Goal: Transaction & Acquisition: Obtain resource

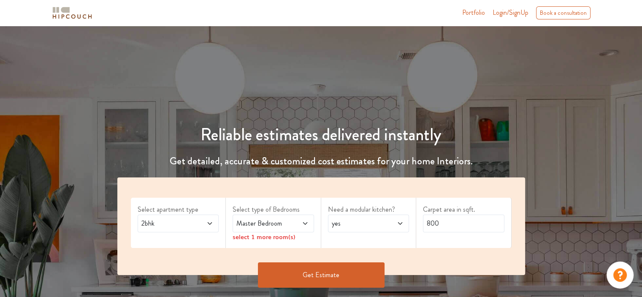
scroll to position [84, 0]
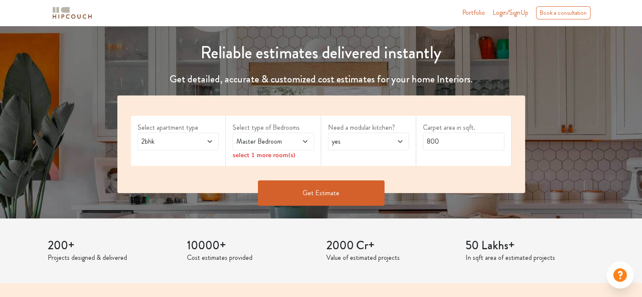
click at [176, 142] on span "2bhk" at bounding box center [167, 141] width 55 height 10
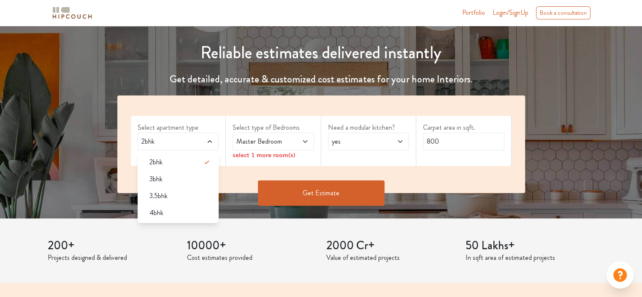
click at [278, 139] on span "Master Bedroom" at bounding box center [262, 141] width 55 height 10
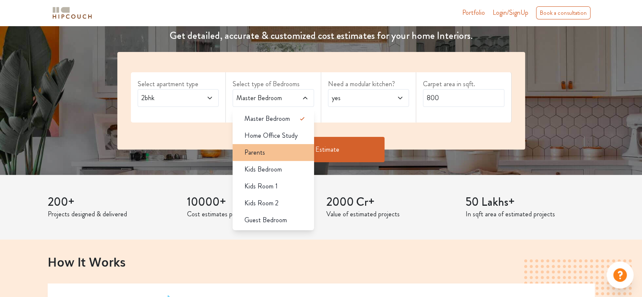
scroll to position [127, 0]
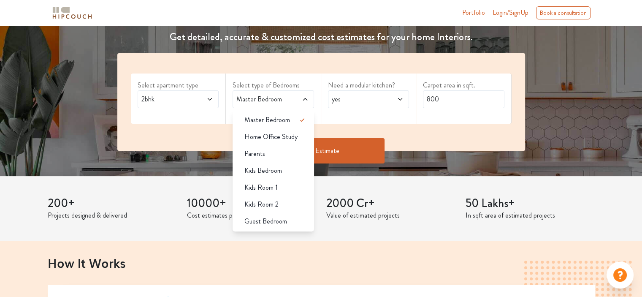
click at [373, 99] on span "yes" at bounding box center [357, 99] width 55 height 10
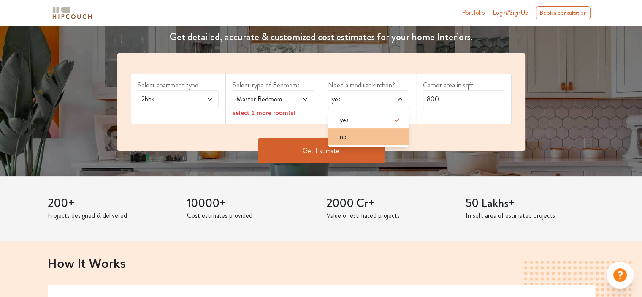
click at [363, 138] on div "no" at bounding box center [371, 137] width 76 height 10
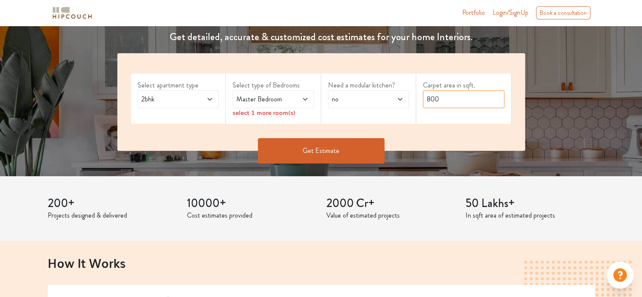
drag, startPoint x: 459, startPoint y: 100, endPoint x: 410, endPoint y: 103, distance: 48.7
click at [410, 103] on div "Select apartment type 2bhk Select type of Bedrooms Master Bedroom select 1 more…" at bounding box center [321, 102] width 408 height 98
click at [255, 98] on span "Master Bedroom" at bounding box center [262, 99] width 55 height 10
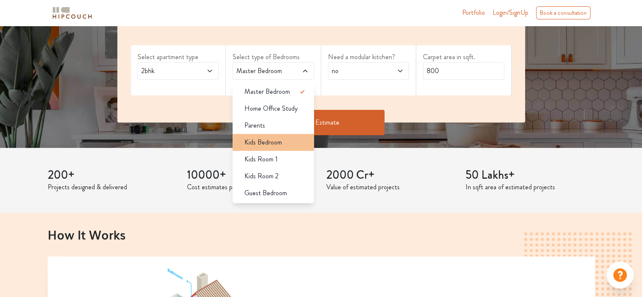
scroll to position [169, 0]
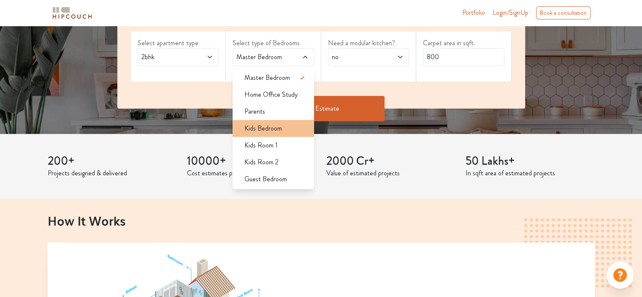
click at [272, 128] on span "Kids Bedroom" at bounding box center [264, 128] width 38 height 10
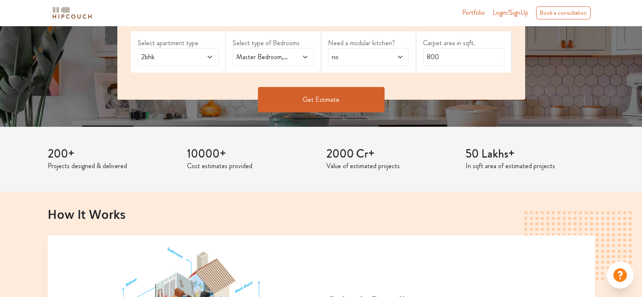
click at [187, 60] on span "2bhk" at bounding box center [167, 57] width 55 height 10
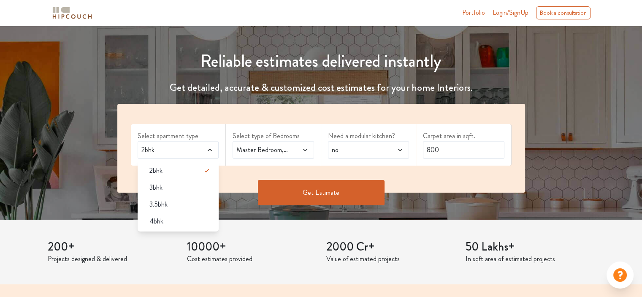
scroll to position [127, 0]
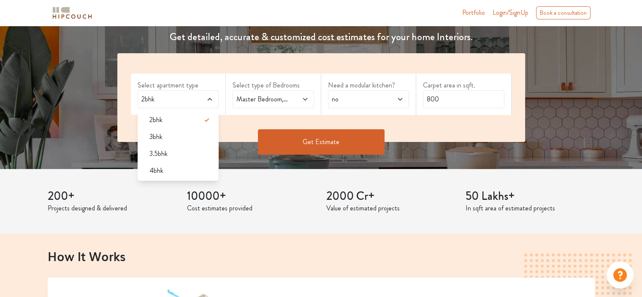
click at [302, 114] on div "Select apartment type 2bhk 2bhk 3bhk 3.5bhk 4bhk Select type of Bedrooms Master…" at bounding box center [321, 97] width 408 height 89
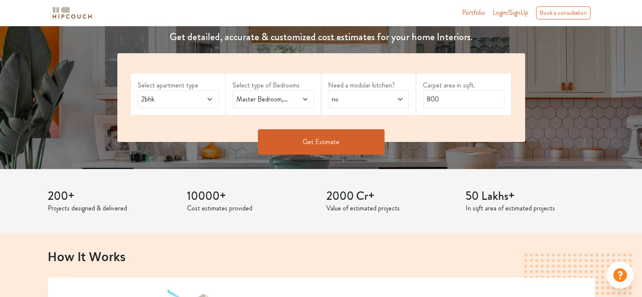
click at [296, 101] on span at bounding box center [299, 99] width 19 height 10
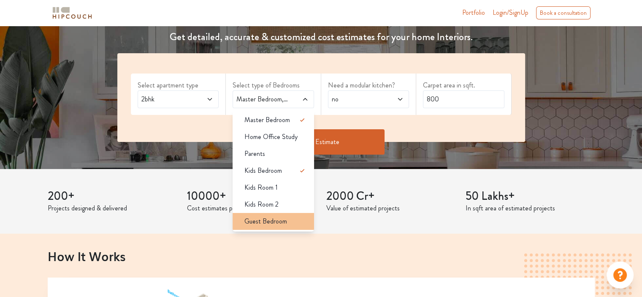
click at [278, 223] on span "Guest Bedroom" at bounding box center [266, 221] width 43 height 10
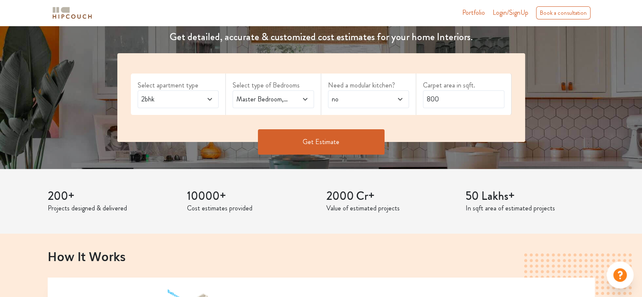
click at [289, 105] on div "Master Bedroom,Guest Bedroom" at bounding box center [274, 99] width 82 height 18
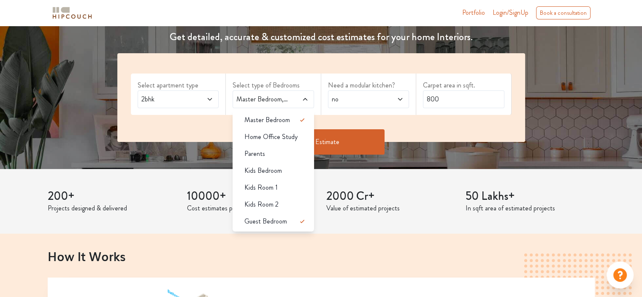
click at [360, 140] on button "Get Estimate" at bounding box center [321, 141] width 127 height 25
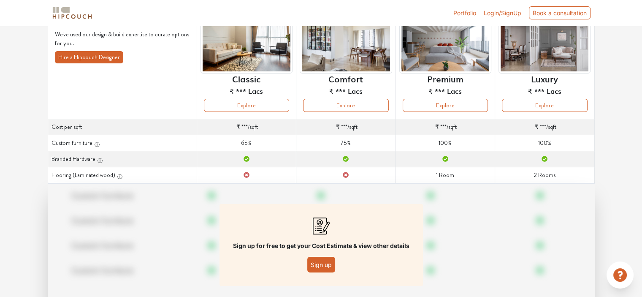
scroll to position [84, 0]
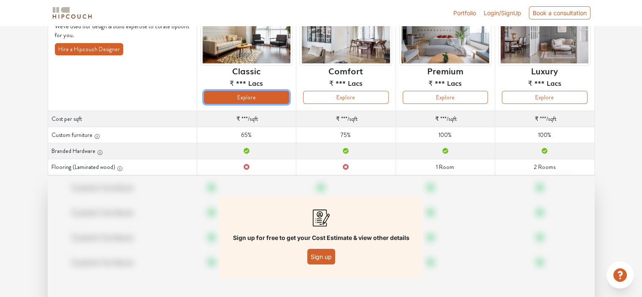
click at [257, 98] on button "Explore" at bounding box center [246, 97] width 85 height 13
